Goal: Transaction & Acquisition: Purchase product/service

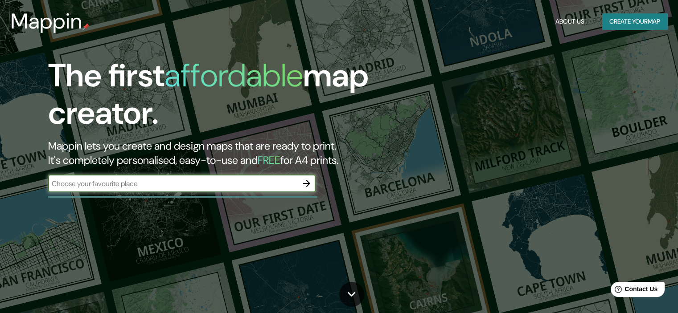
click at [242, 183] on input "text" at bounding box center [173, 184] width 250 height 10
type input "li"
click at [617, 19] on button "Create your map" at bounding box center [634, 21] width 65 height 16
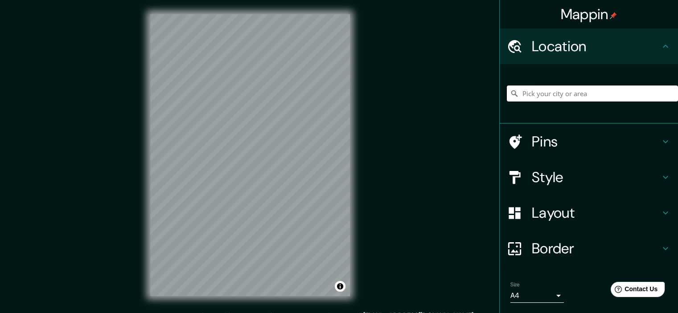
click at [531, 95] on input "Pick your city or area" at bounding box center [592, 94] width 171 height 16
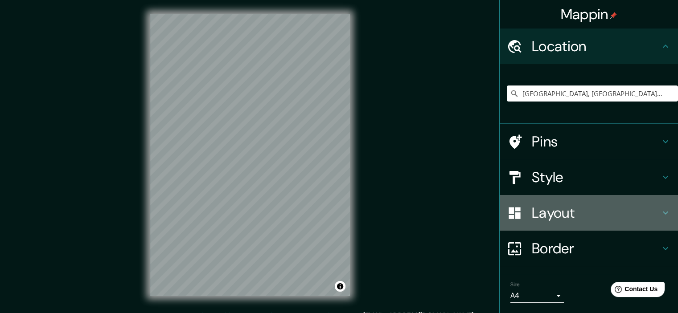
click at [540, 221] on h4 "Layout" at bounding box center [596, 213] width 128 height 18
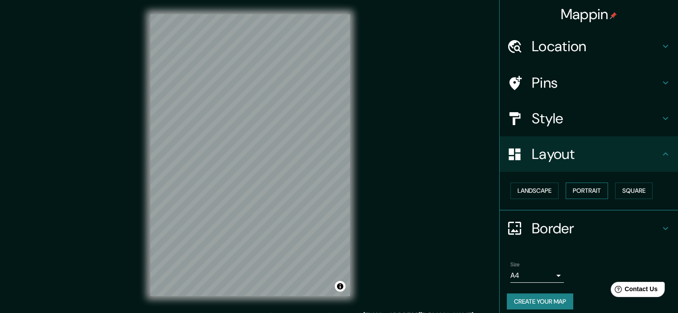
click at [575, 190] on button "Portrait" at bounding box center [587, 191] width 42 height 16
click at [522, 187] on button "Landscape" at bounding box center [534, 191] width 48 height 16
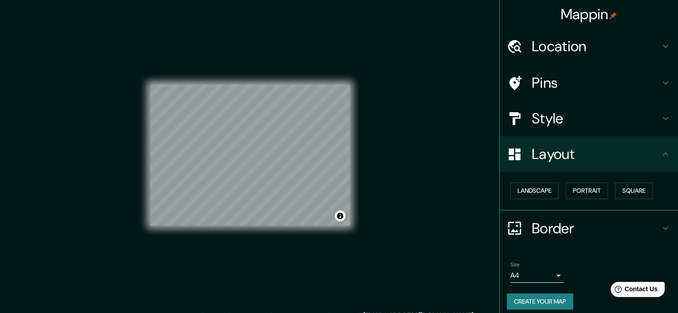
click at [649, 192] on div "Landscape Portrait Square" at bounding box center [592, 191] width 171 height 24
click at [647, 192] on button "Square" at bounding box center [633, 191] width 37 height 16
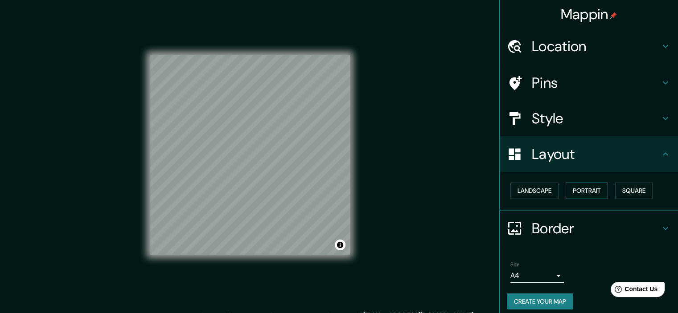
click at [591, 189] on button "Portrait" at bounding box center [587, 191] width 42 height 16
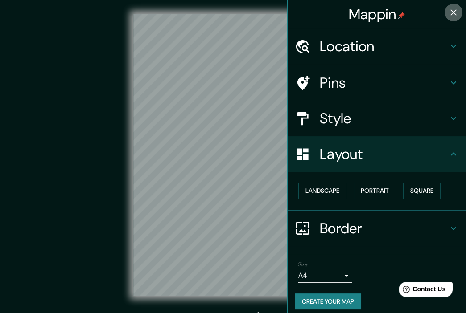
click at [451, 12] on icon "button" at bounding box center [453, 12] width 11 height 11
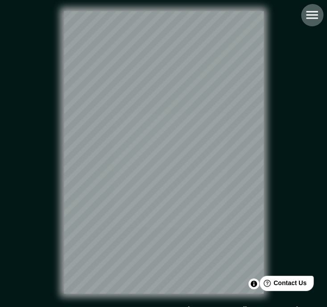
click at [316, 23] on button "button" at bounding box center [311, 15] width 23 height 23
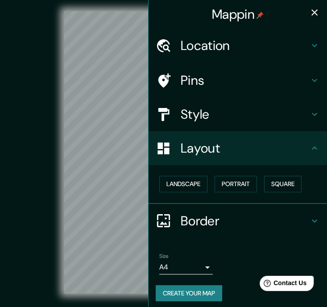
click at [212, 47] on h4 "Location" at bounding box center [245, 45] width 128 height 16
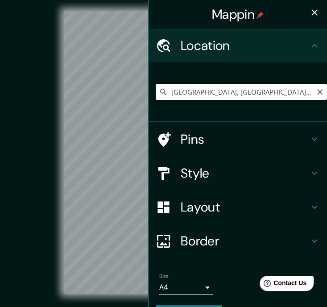
click at [278, 90] on input "Lima, Provincia de Lima, Perú" at bounding box center [241, 92] width 171 height 16
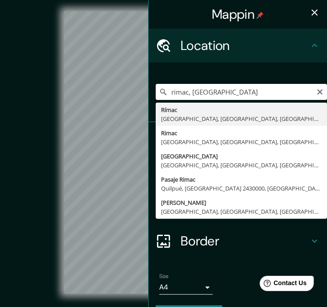
type input "Rímac, Lima, Provincia de Lima, Perú"
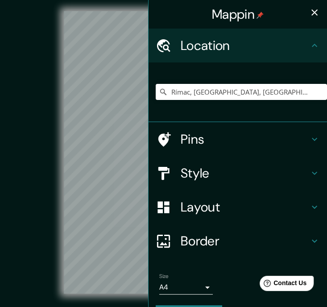
click at [309, 9] on icon "button" at bounding box center [314, 12] width 11 height 11
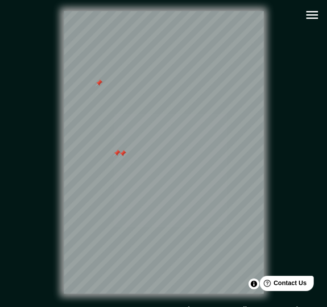
click at [118, 156] on div at bounding box center [116, 152] width 7 height 7
click at [125, 157] on div at bounding box center [122, 153] width 7 height 7
click at [99, 86] on div at bounding box center [98, 82] width 7 height 7
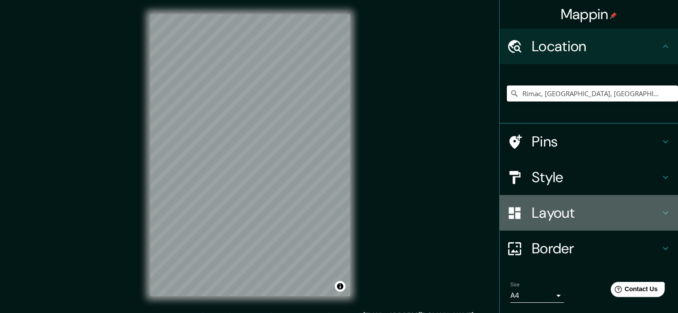
click at [572, 217] on h4 "Layout" at bounding box center [596, 213] width 128 height 18
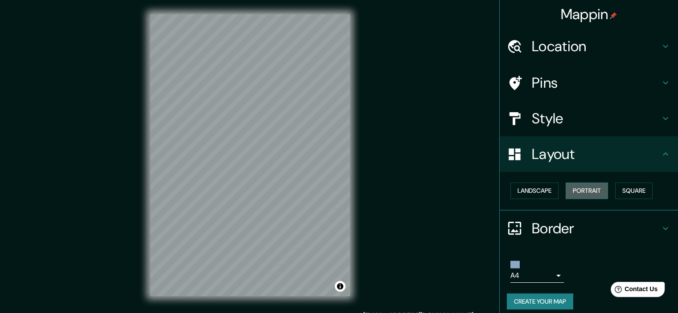
click at [596, 189] on button "Portrait" at bounding box center [587, 191] width 42 height 16
click at [629, 187] on button "Square" at bounding box center [633, 191] width 37 height 16
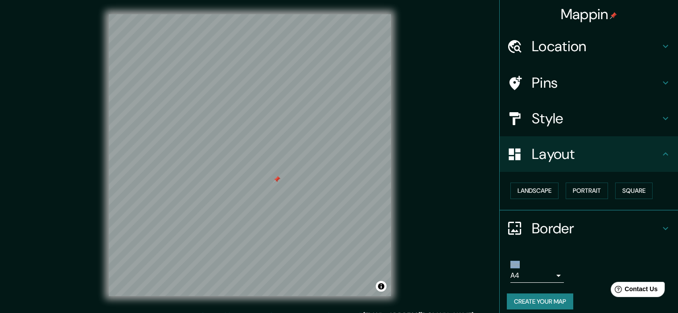
click at [278, 181] on div at bounding box center [276, 179] width 7 height 7
click at [544, 274] on body "Mappin Location Rímac, Lima, Provincia de Lima, Perú Pins Style Layout Landscap…" at bounding box center [339, 156] width 678 height 313
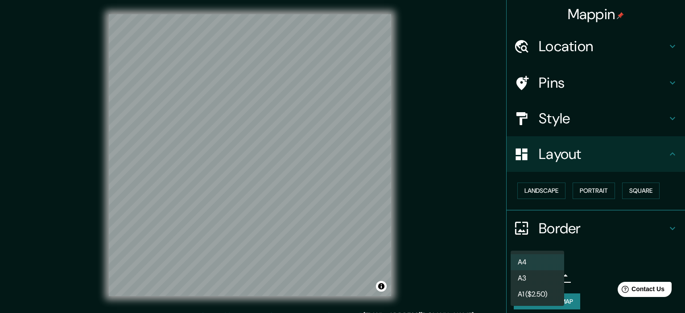
click at [532, 273] on li "A3" at bounding box center [536, 279] width 53 height 16
type input "a4"
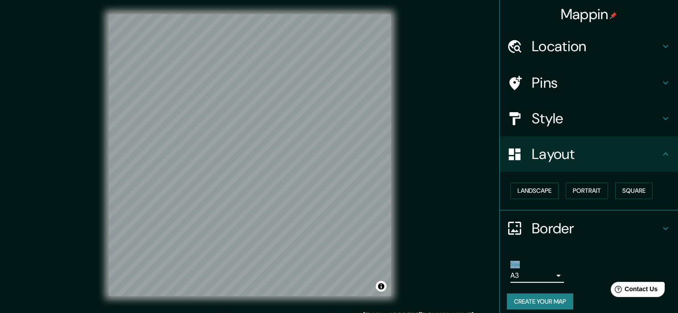
click at [543, 296] on button "Create your map" at bounding box center [540, 302] width 66 height 16
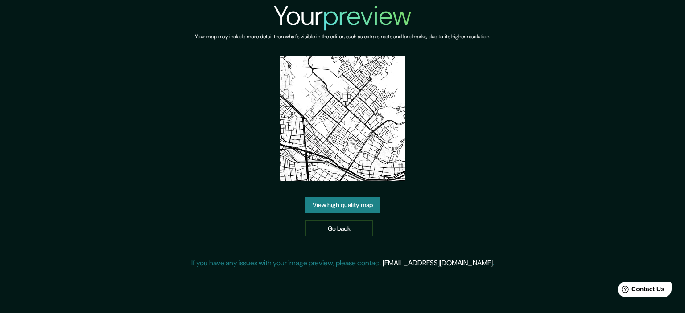
click at [348, 207] on link "View high quality map" at bounding box center [342, 205] width 74 height 16
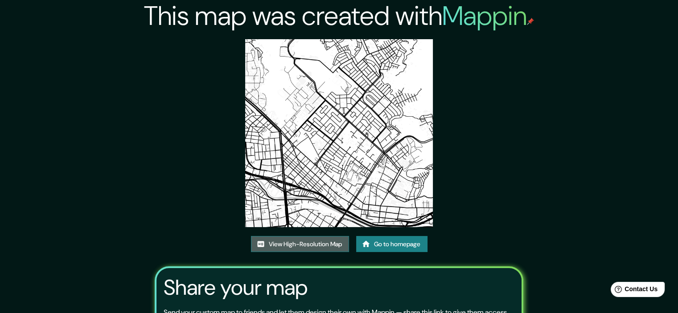
click at [318, 244] on link "View High-Resolution Map" at bounding box center [300, 244] width 98 height 16
